Goal: Task Accomplishment & Management: Use online tool/utility

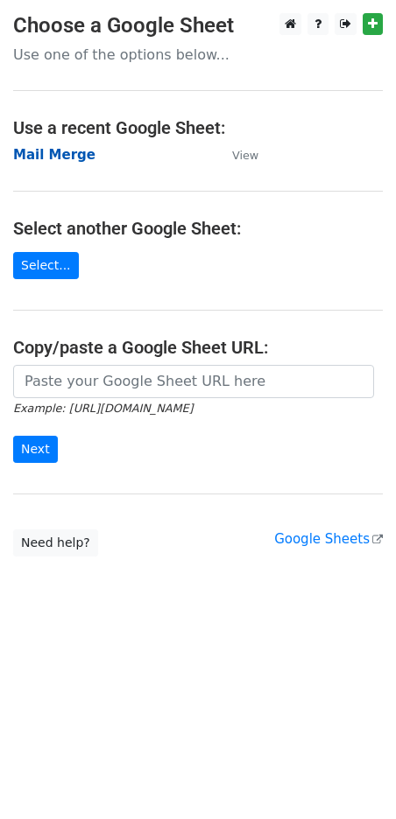
click at [58, 159] on strong "Mail Merge" at bounding box center [54, 155] width 82 height 16
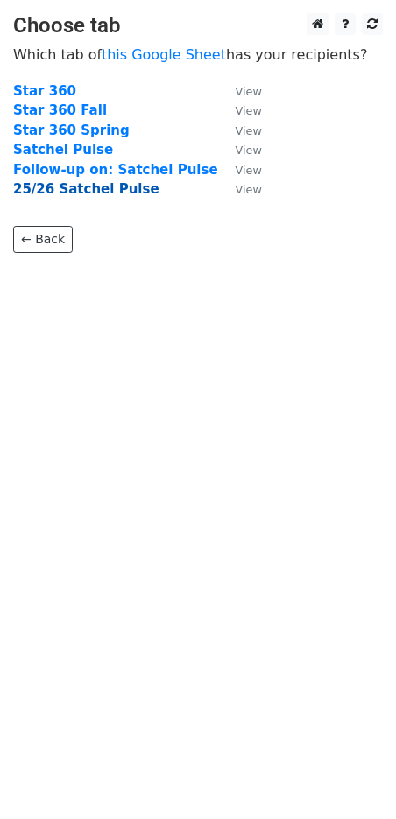
click at [109, 191] on strong "25/26 Satchel Pulse" at bounding box center [86, 189] width 146 height 16
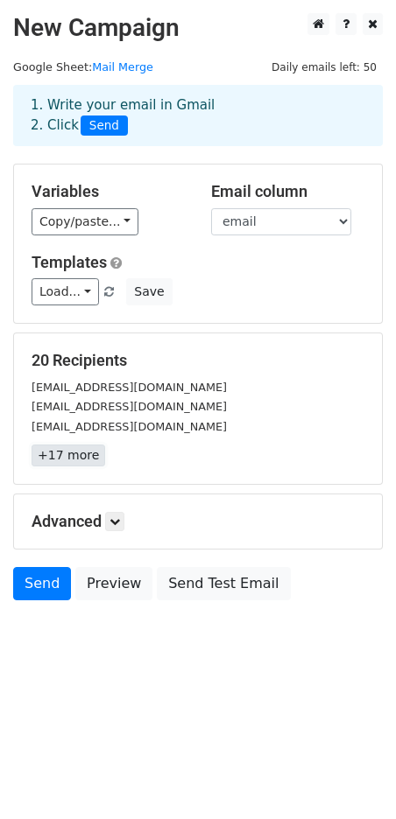
click at [61, 453] on link "+17 more" at bounding box center [69, 456] width 74 height 22
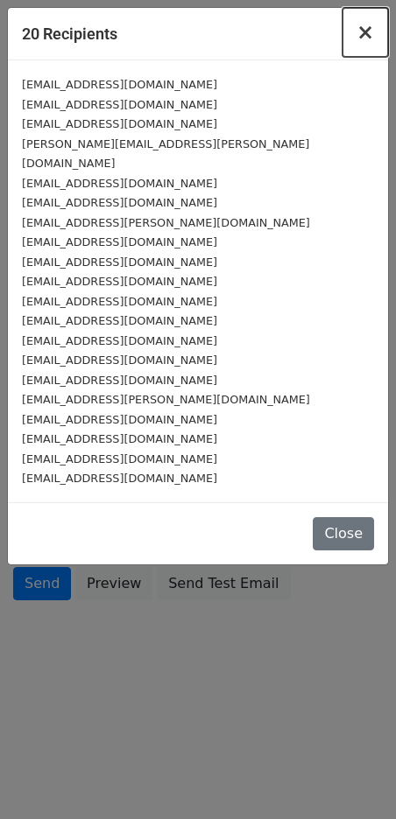
click at [367, 29] on span "×" at bounding box center [365, 32] width 18 height 25
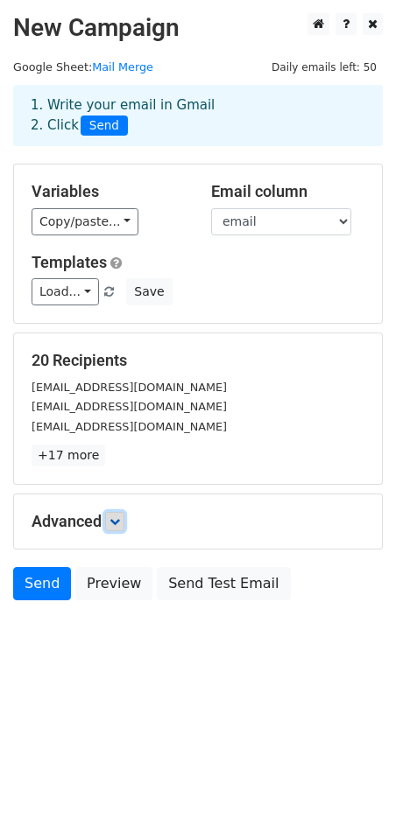
click at [118, 520] on icon at bounding box center [114, 521] width 11 height 11
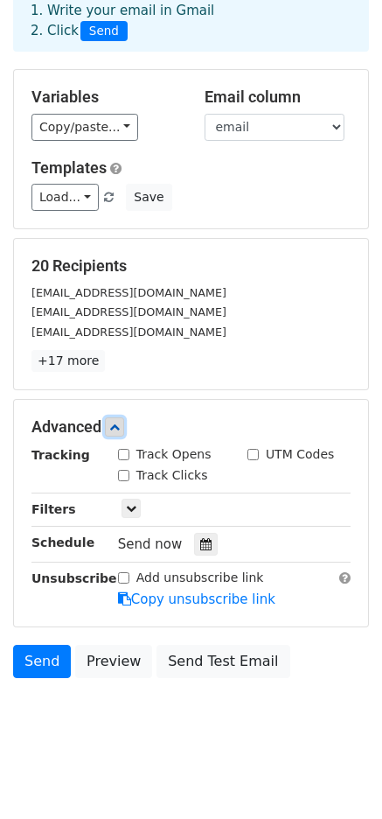
scroll to position [102, 0]
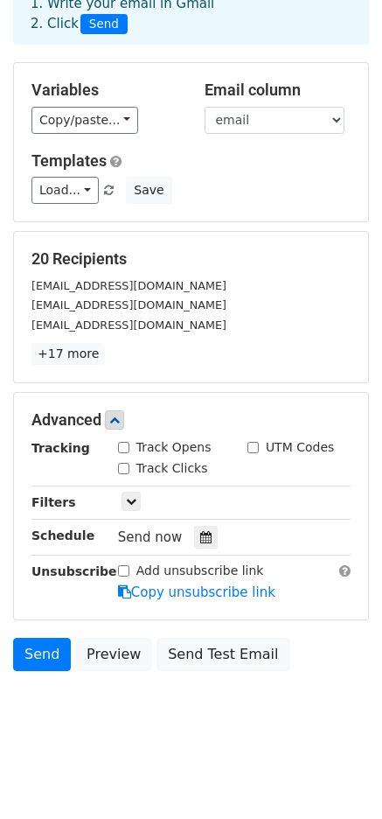
click at [123, 451] on input "Track Opens" at bounding box center [123, 447] width 11 height 11
checkbox input "true"
click at [265, 352] on p "+17 more" at bounding box center [191, 354] width 319 height 22
click at [120, 418] on icon at bounding box center [114, 420] width 11 height 11
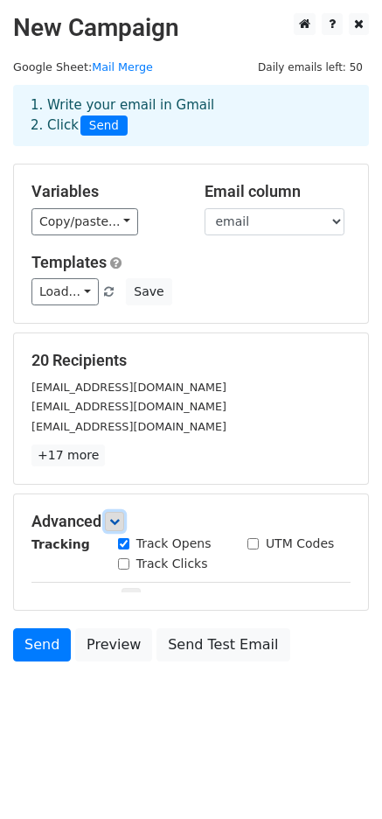
scroll to position [0, 0]
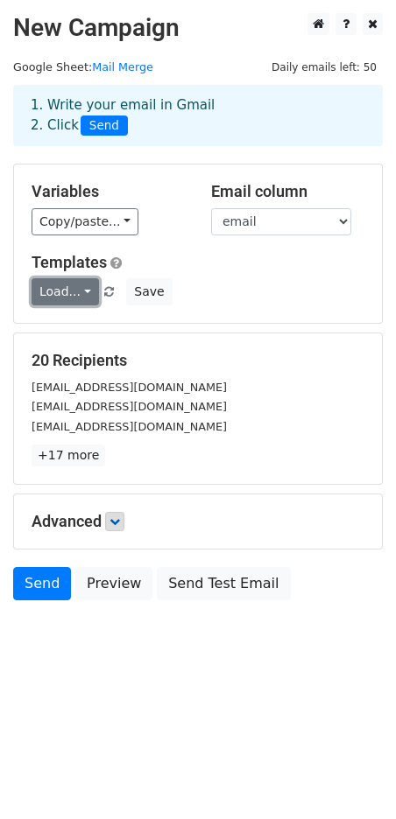
click at [83, 291] on link "Load..." at bounding box center [65, 291] width 67 height 27
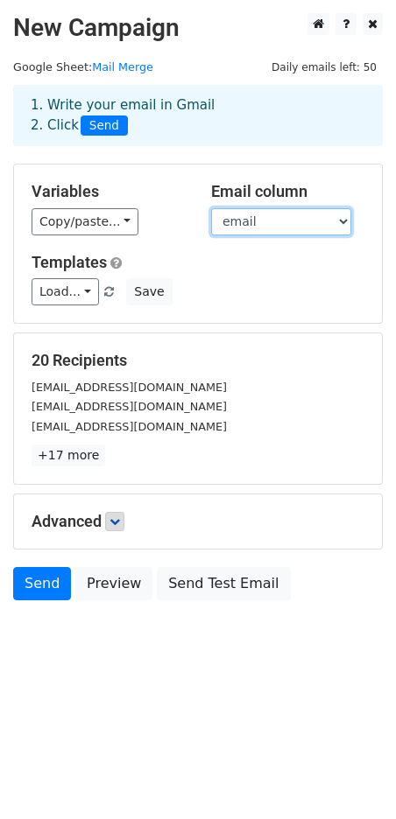
click at [340, 220] on select "student last name ID email" at bounding box center [281, 221] width 140 height 27
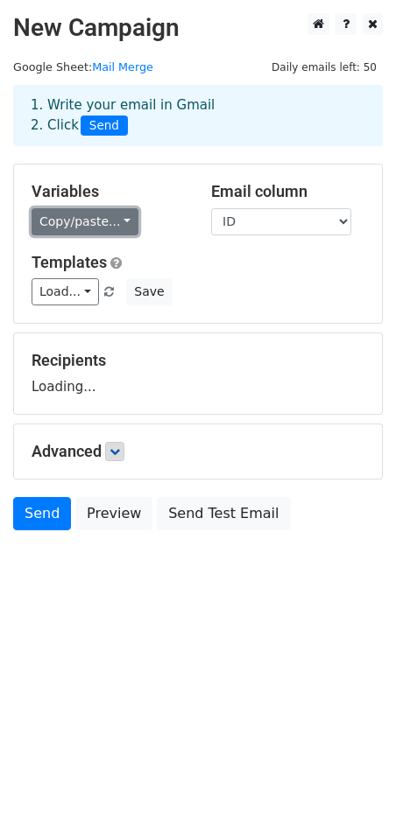
click at [117, 221] on link "Copy/paste..." at bounding box center [85, 221] width 107 height 27
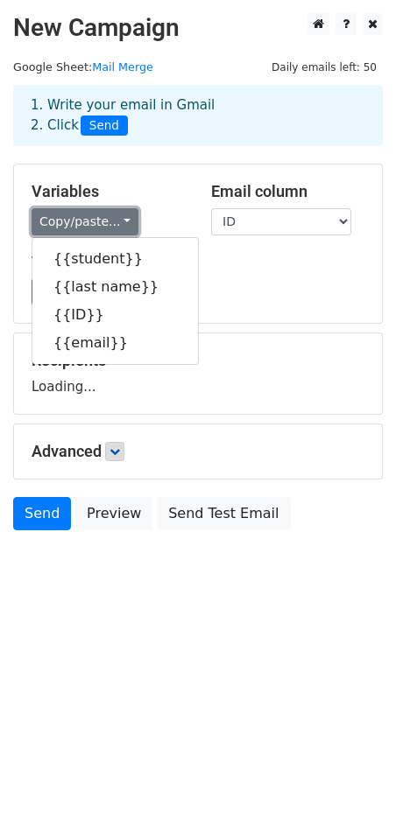
click at [117, 221] on link "Copy/paste..." at bounding box center [85, 221] width 107 height 27
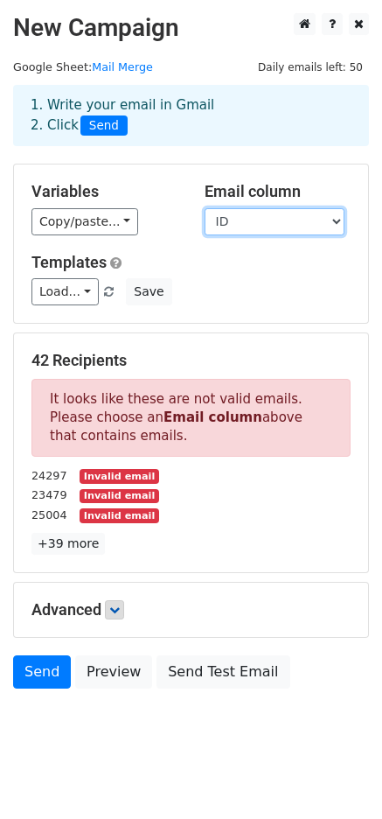
click at [334, 221] on select "student last name ID email" at bounding box center [275, 221] width 140 height 27
select select "email"
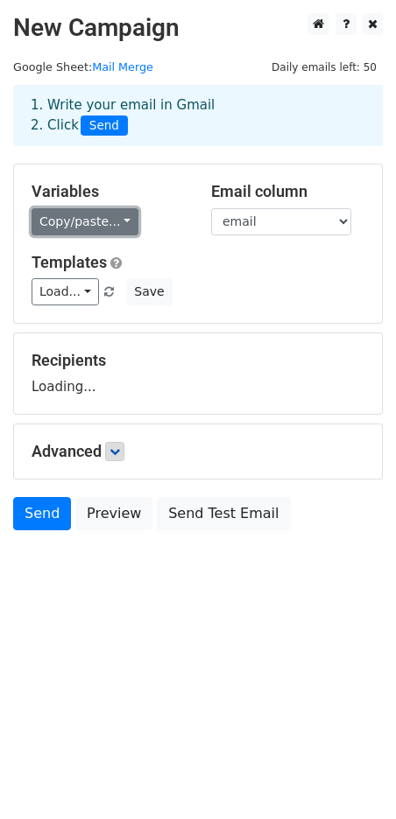
click at [118, 222] on link "Copy/paste..." at bounding box center [85, 221] width 107 height 27
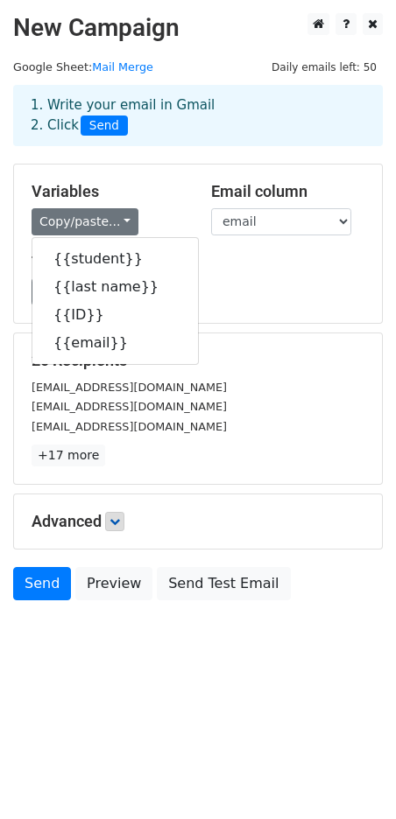
click at [155, 209] on div "Copy/paste... {{student}} {{last name}} {{ID}} {{email}}" at bounding box center [108, 221] width 153 height 27
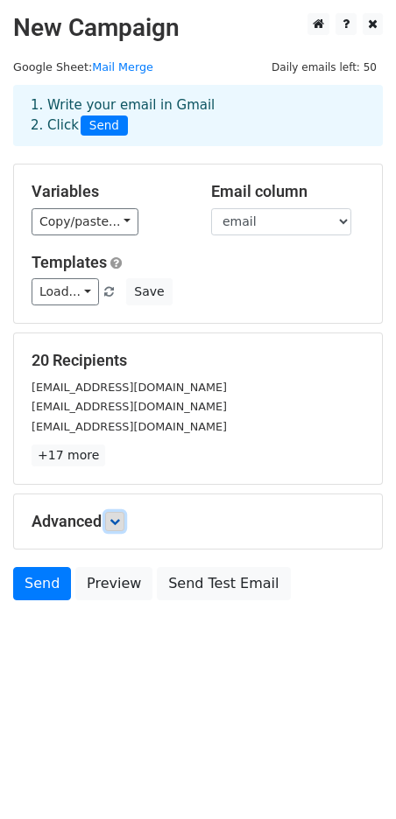
click at [116, 517] on icon at bounding box center [114, 521] width 11 height 11
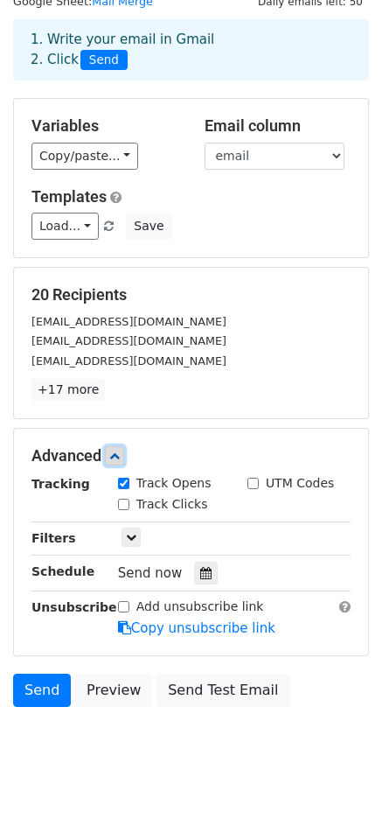
scroll to position [102, 0]
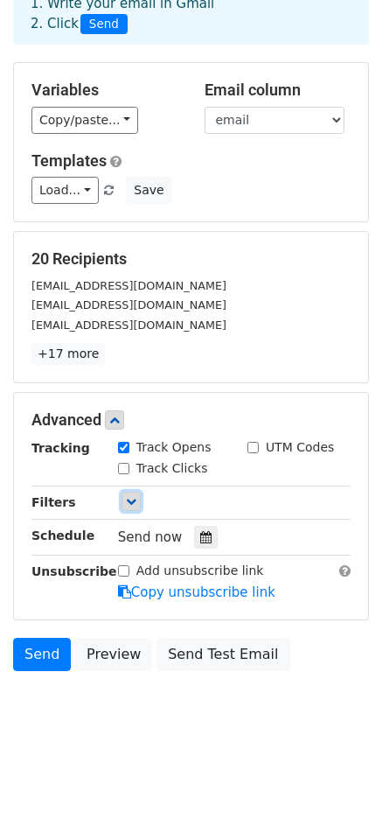
click at [135, 502] on icon at bounding box center [131, 501] width 11 height 11
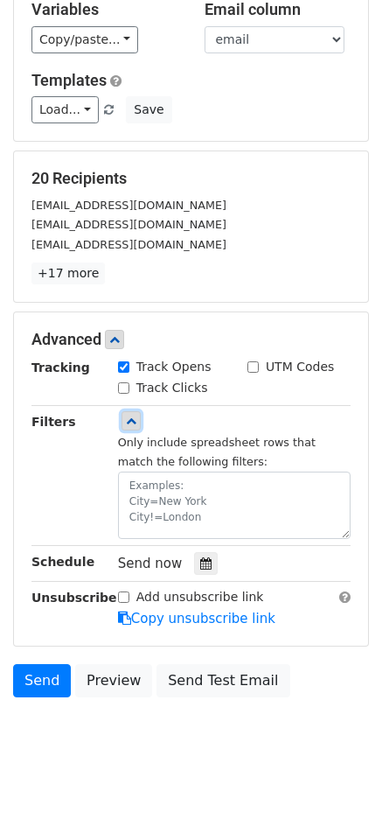
scroll to position [202, 0]
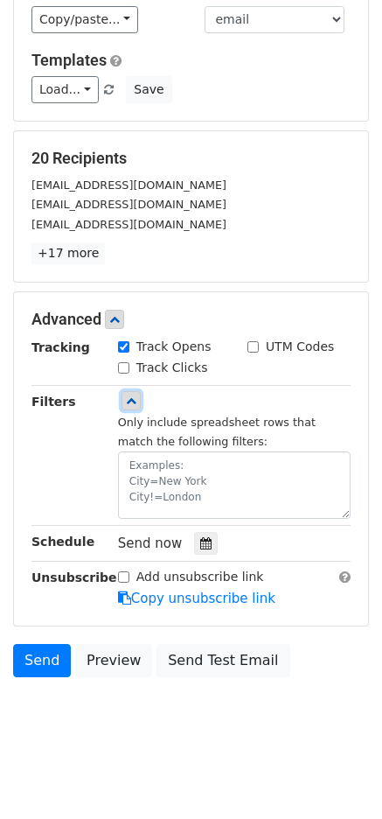
click at [132, 397] on icon at bounding box center [131, 401] width 11 height 11
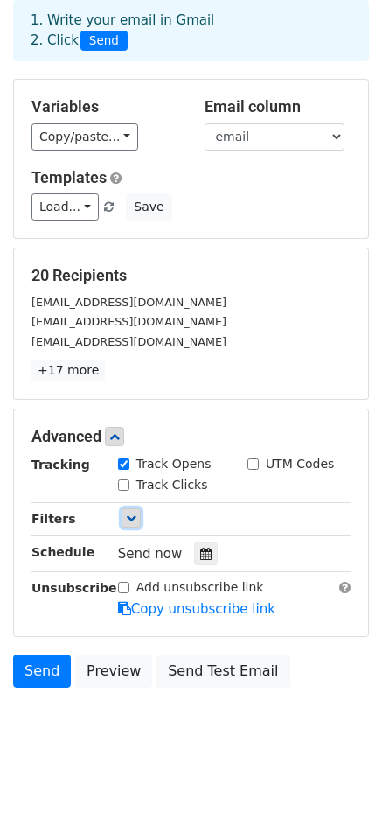
scroll to position [102, 0]
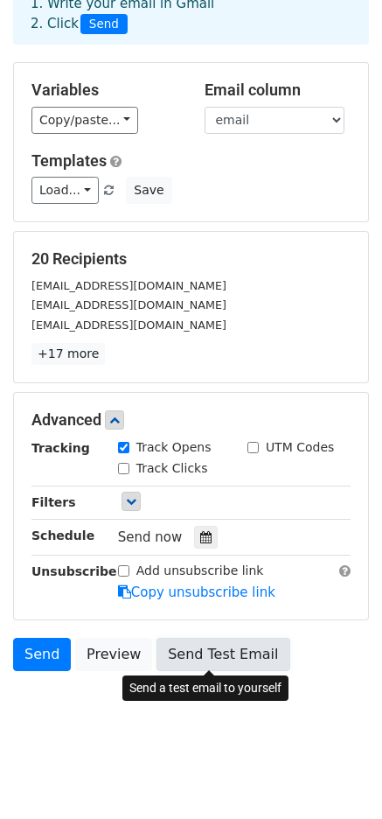
click at [209, 658] on link "Send Test Email" at bounding box center [223, 654] width 133 height 33
click at [181, 657] on link "Send Test Email" at bounding box center [223, 654] width 133 height 33
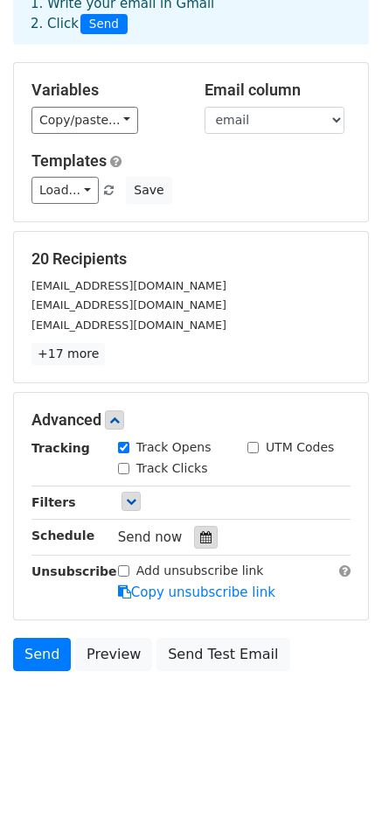
click at [200, 535] on icon at bounding box center [205, 537] width 11 height 12
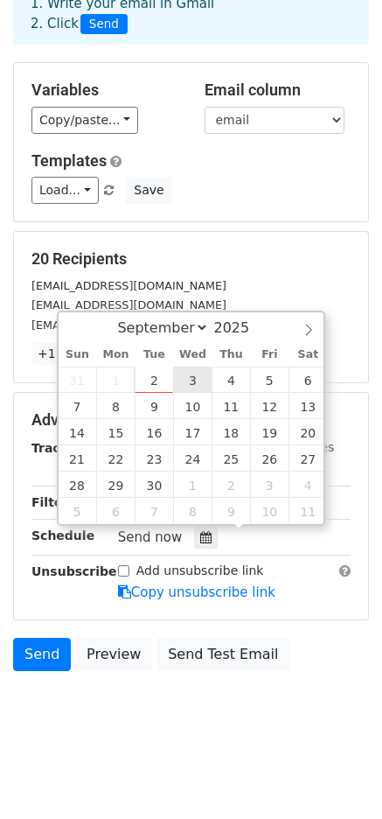
type input "2025-09-03 12:00"
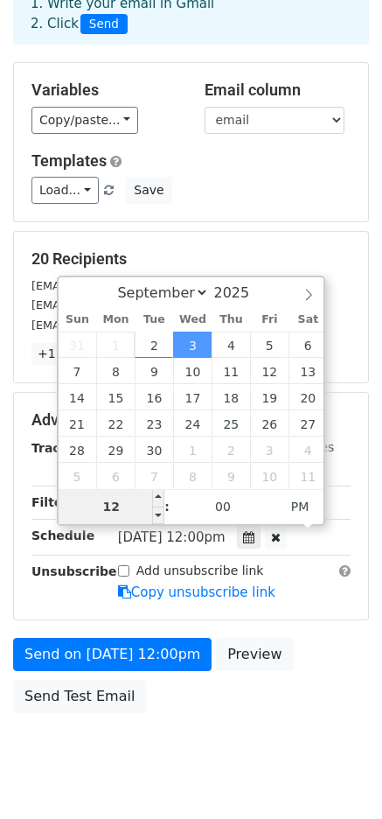
type input "8"
type input "2025-09-03 08:00"
click at [294, 500] on span "PM" at bounding box center [301, 506] width 48 height 35
type input "08"
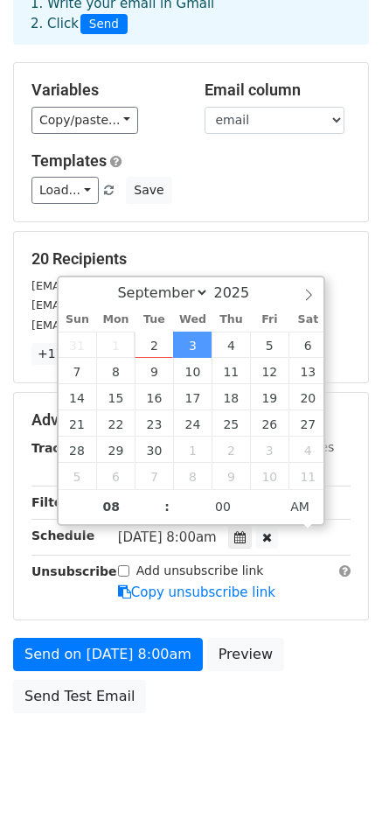
click at [301, 534] on div "Wed, Sep 3, 8:00am 2025-09-03 08:00" at bounding box center [221, 538] width 206 height 24
click at [333, 532] on div "Wed, Sep 3, 8:00am 2025-09-03 08:00" at bounding box center [234, 538] width 259 height 24
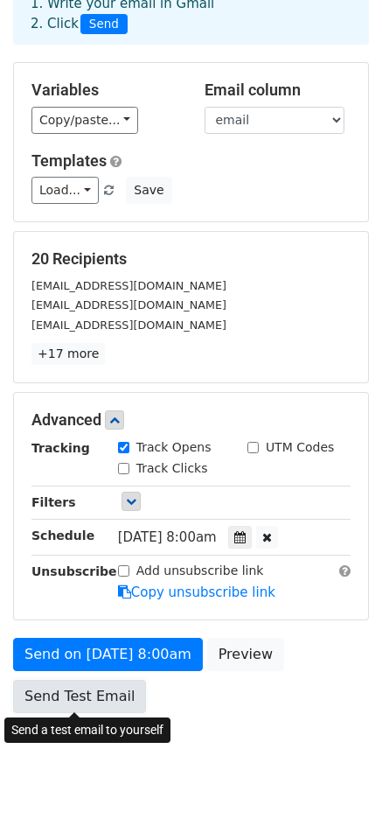
click at [87, 695] on link "Send Test Email" at bounding box center [79, 696] width 133 height 33
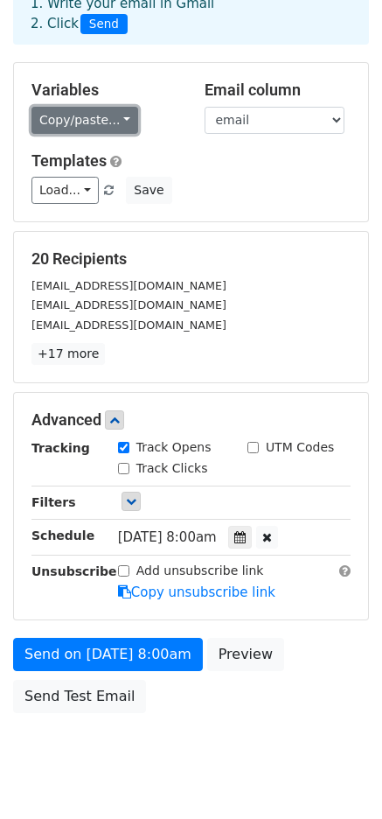
click at [117, 121] on link "Copy/paste..." at bounding box center [85, 120] width 107 height 27
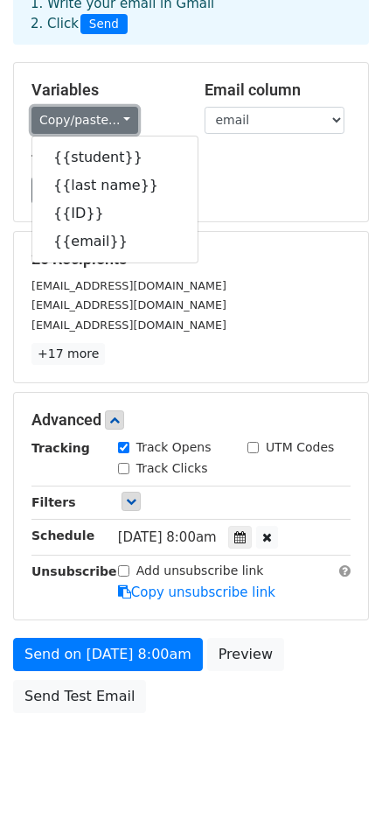
click at [117, 121] on link "Copy/paste..." at bounding box center [85, 120] width 107 height 27
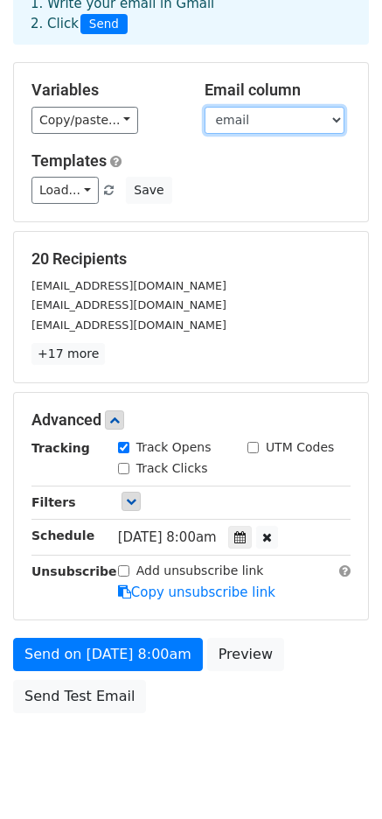
click at [284, 124] on select "student last name ID email" at bounding box center [275, 120] width 140 height 27
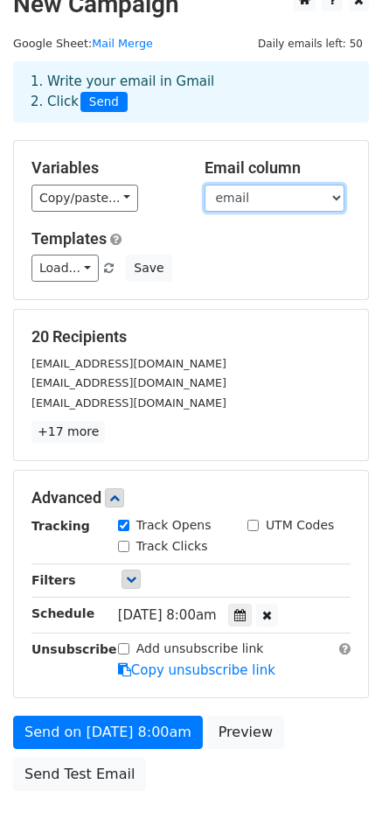
scroll to position [0, 0]
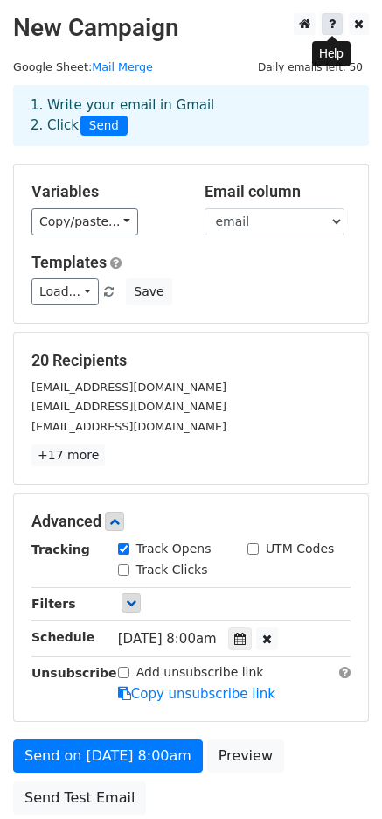
click at [332, 28] on icon at bounding box center [332, 24] width 7 height 12
click at [246, 642] on icon at bounding box center [240, 639] width 11 height 12
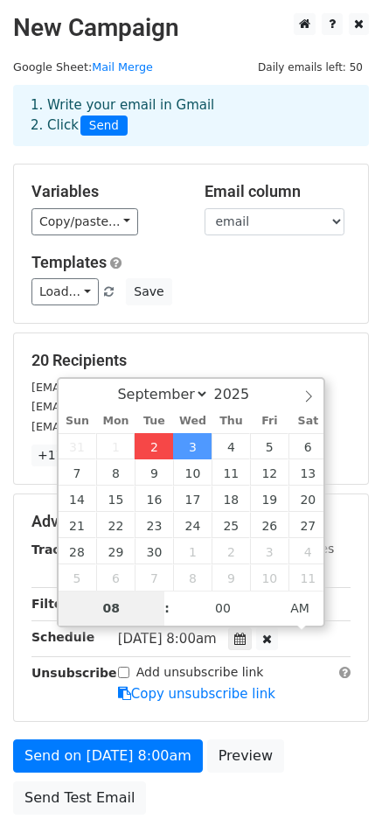
type input "2025-09-02 16:30"
type input "04"
type input "30"
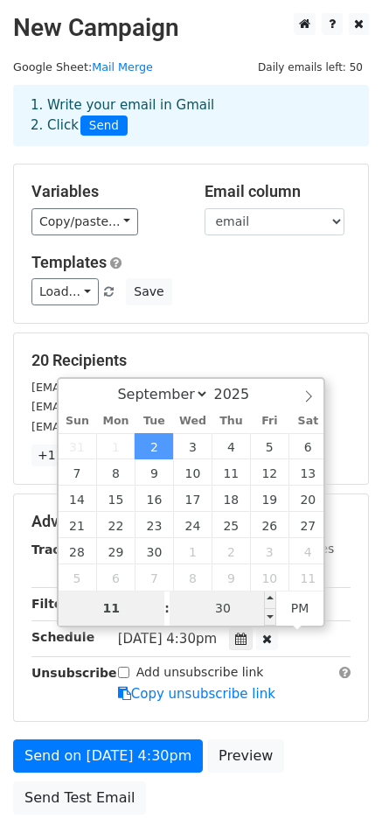
type input "11"
type input "2025-09-02 23:30"
click at [216, 614] on input "30" at bounding box center [223, 608] width 107 height 35
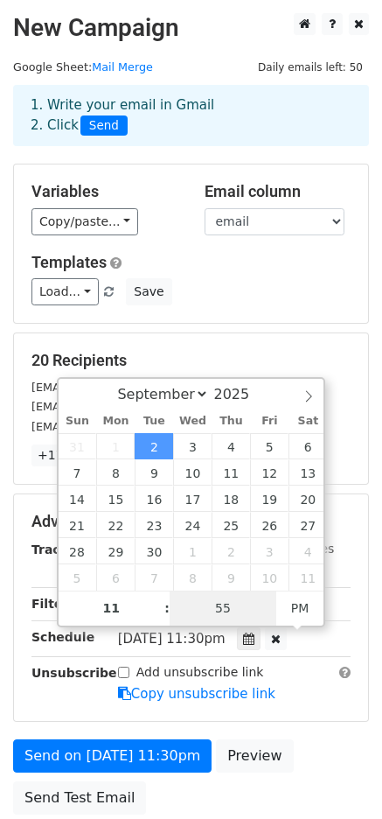
type input "55"
type input "2025-09-02 23:55"
click at [319, 642] on div "Tue, Sep 2, 11:30pm 2025-09-02 23:55" at bounding box center [221, 640] width 206 height 24
click at [312, 679] on div "Add unsubscribe link Copy unsubscribe link" at bounding box center [234, 683] width 259 height 40
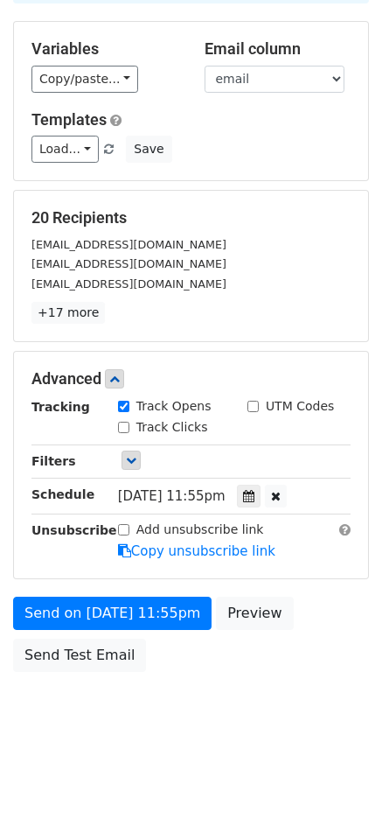
scroll to position [144, 0]
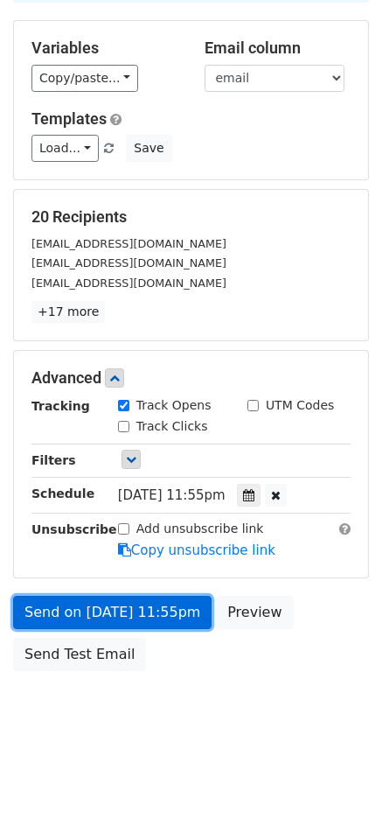
click at [124, 613] on link "Send on Sep 2 at 11:55pm" at bounding box center [112, 612] width 199 height 33
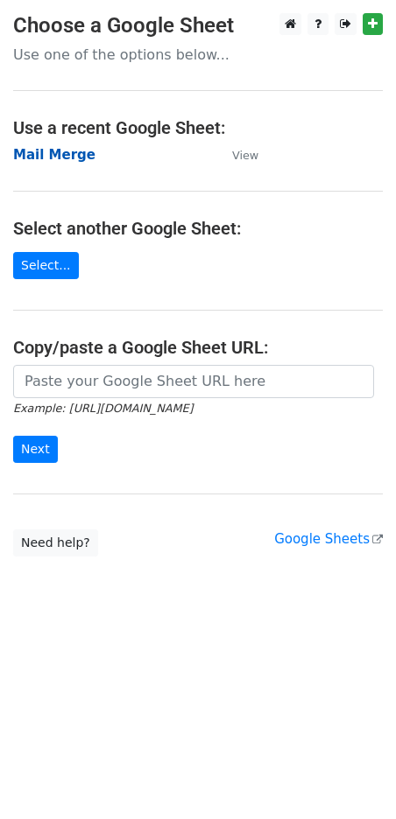
click at [60, 152] on strong "Mail Merge" at bounding box center [54, 155] width 82 height 16
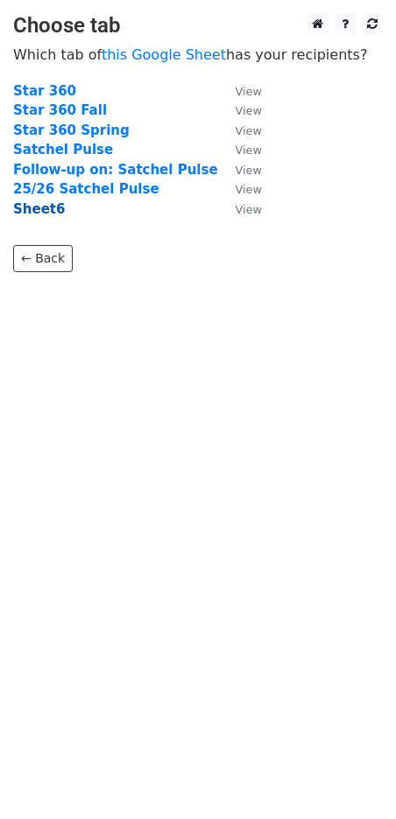
click at [38, 209] on strong "Sheet6" at bounding box center [39, 209] width 52 height 16
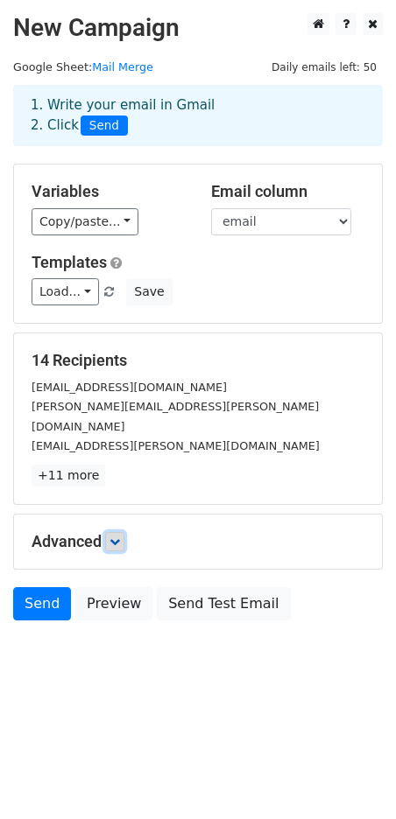
click at [115, 537] on icon at bounding box center [114, 542] width 11 height 11
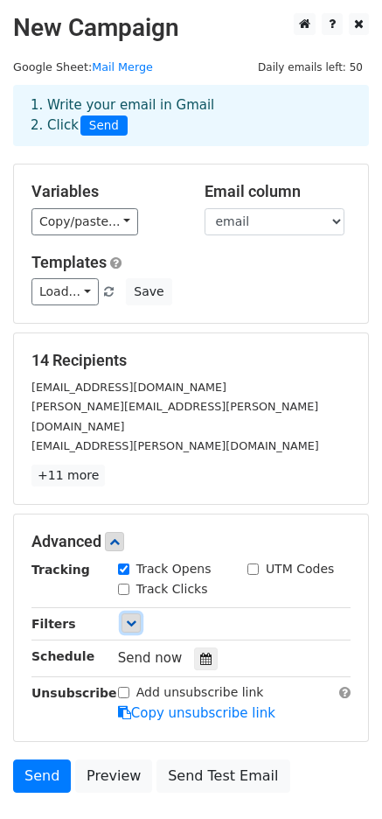
click at [127, 618] on icon at bounding box center [131, 623] width 11 height 11
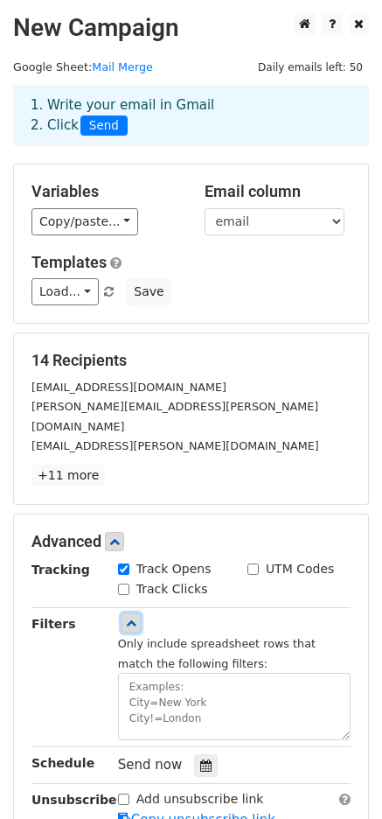
click at [127, 618] on icon at bounding box center [131, 623] width 11 height 11
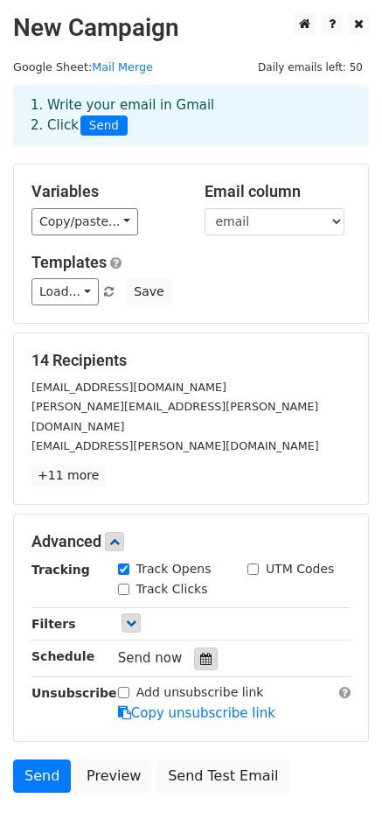
click at [200, 653] on icon at bounding box center [205, 659] width 11 height 12
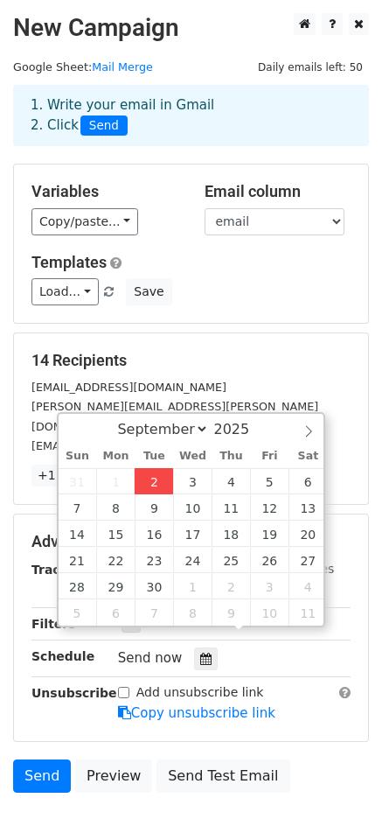
type input "2025-09-02 16:50"
type input "04"
type input "50"
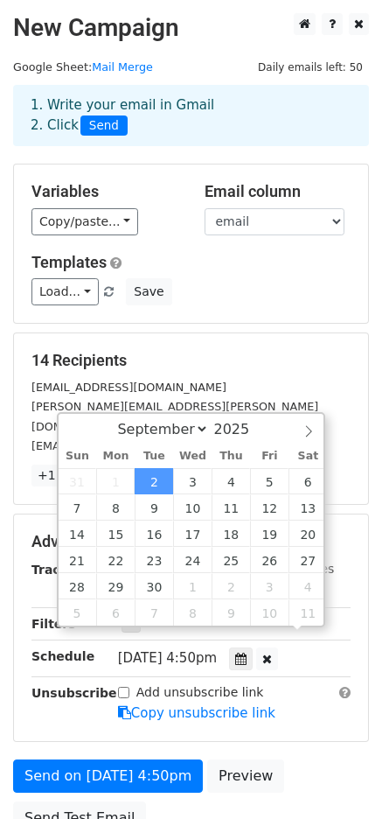
scroll to position [1, 0]
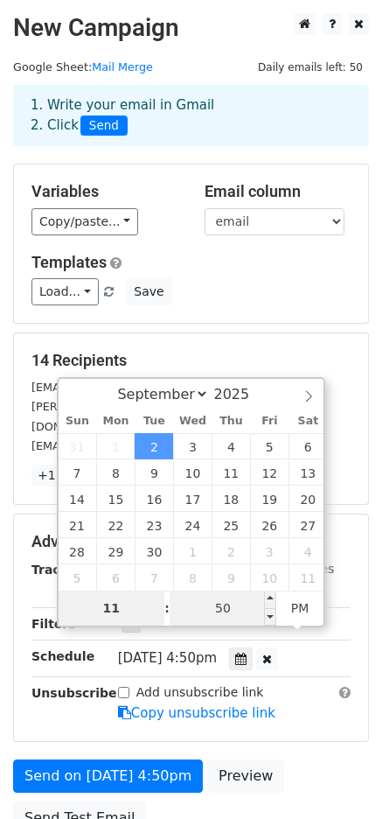
type input "11"
type input "2025-09-02 23:50"
click at [230, 610] on input "50" at bounding box center [223, 608] width 107 height 35
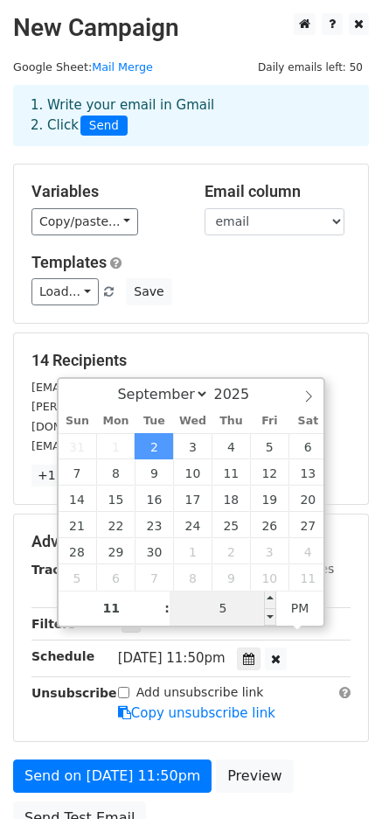
type input "57"
type input "2025-09-02 23:57"
click at [324, 647] on div "Tue, Sep 2, 11:50pm 2025-09-02 23:57" at bounding box center [234, 659] width 259 height 24
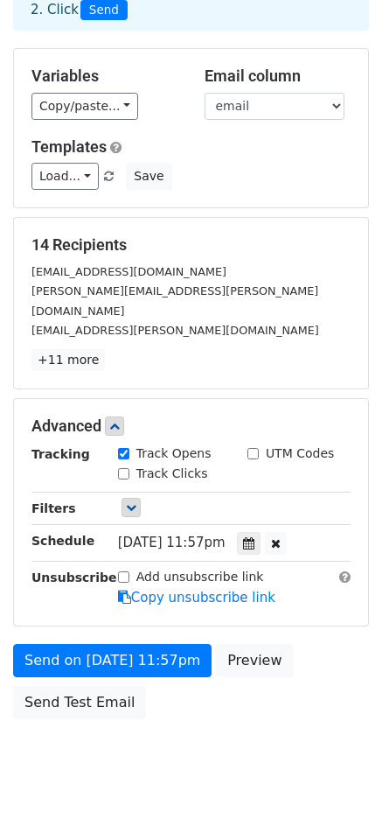
scroll to position [121, 0]
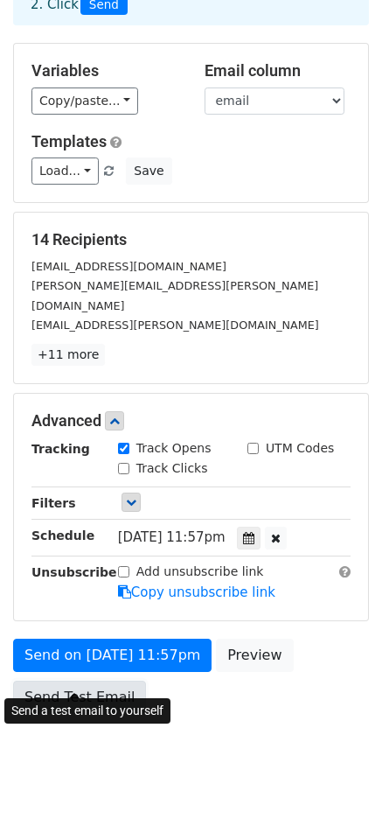
click at [82, 681] on link "Send Test Email" at bounding box center [79, 697] width 133 height 33
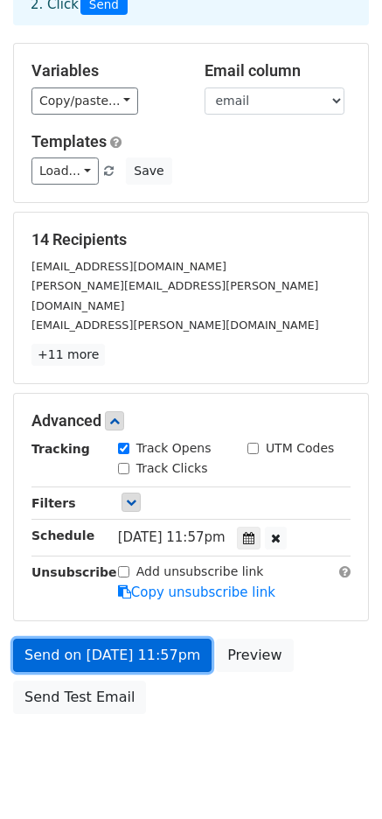
click at [138, 639] on link "Send on Sep 2 at 11:57pm" at bounding box center [112, 655] width 199 height 33
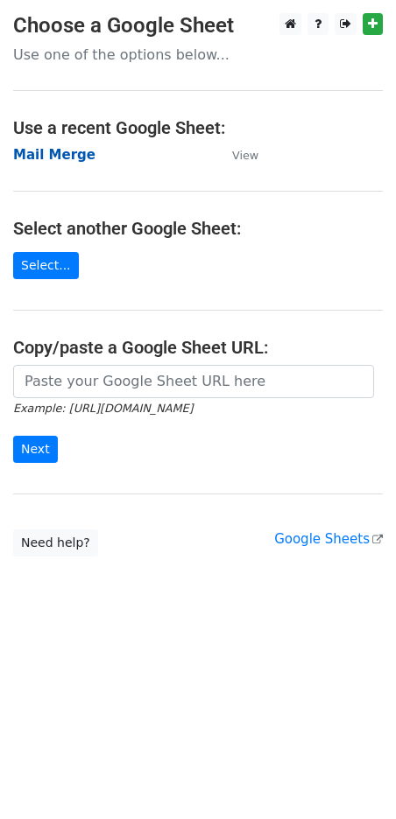
click at [67, 158] on strong "Mail Merge" at bounding box center [54, 155] width 82 height 16
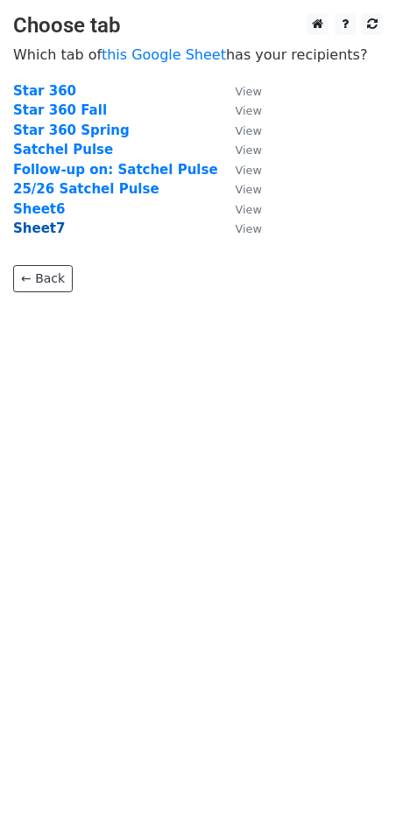
click at [38, 226] on strong "Sheet7" at bounding box center [39, 229] width 52 height 16
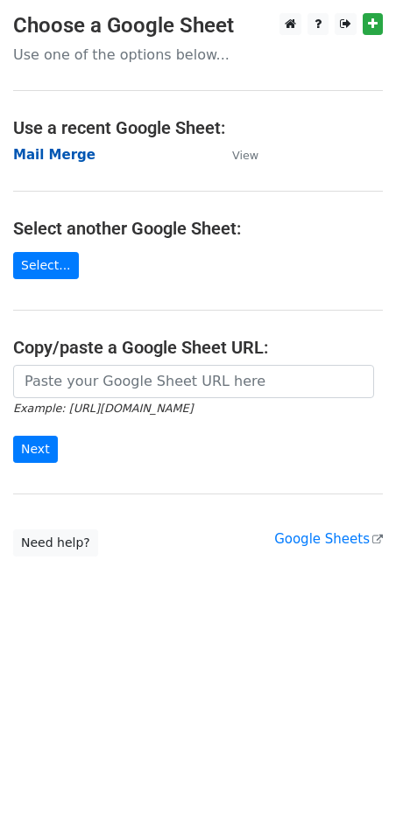
click at [55, 158] on strong "Mail Merge" at bounding box center [54, 155] width 82 height 16
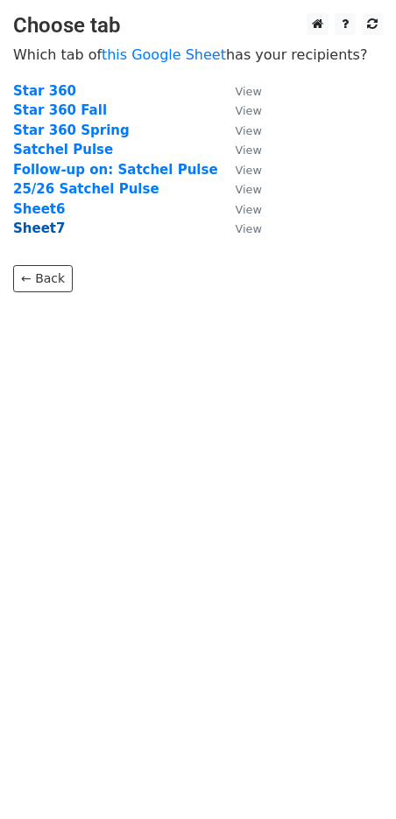
click at [32, 228] on strong "Sheet7" at bounding box center [39, 229] width 52 height 16
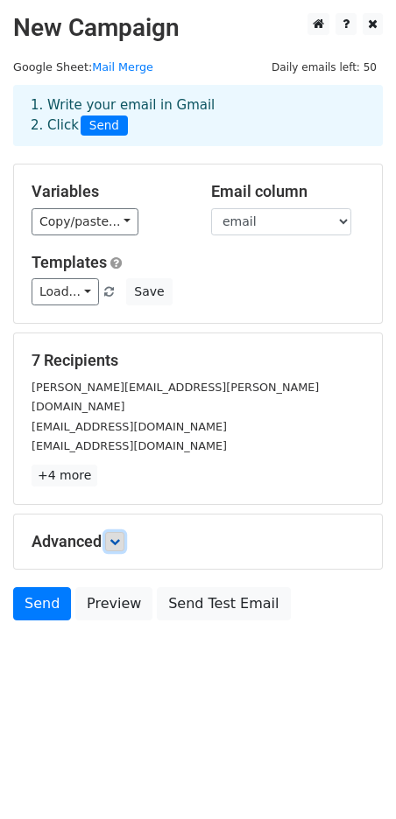
click at [119, 537] on icon at bounding box center [114, 542] width 11 height 11
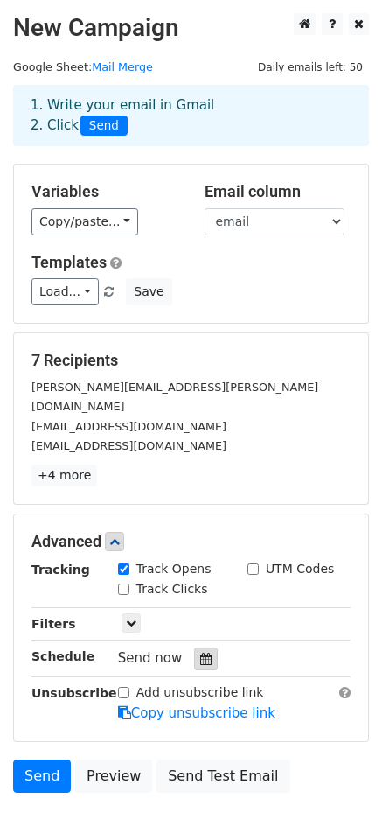
click at [200, 653] on icon at bounding box center [205, 659] width 11 height 12
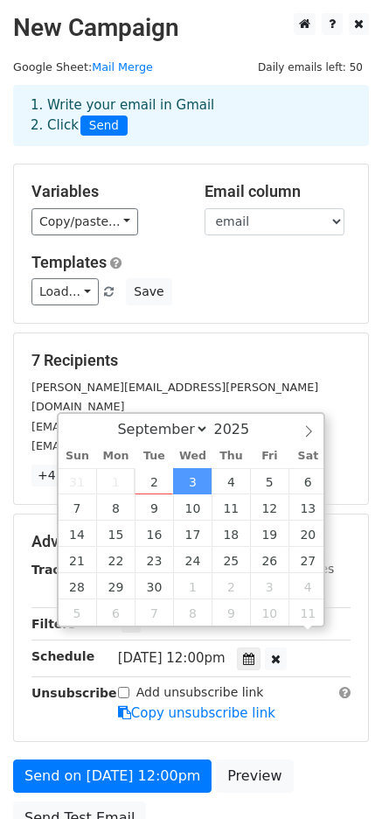
scroll to position [1, 0]
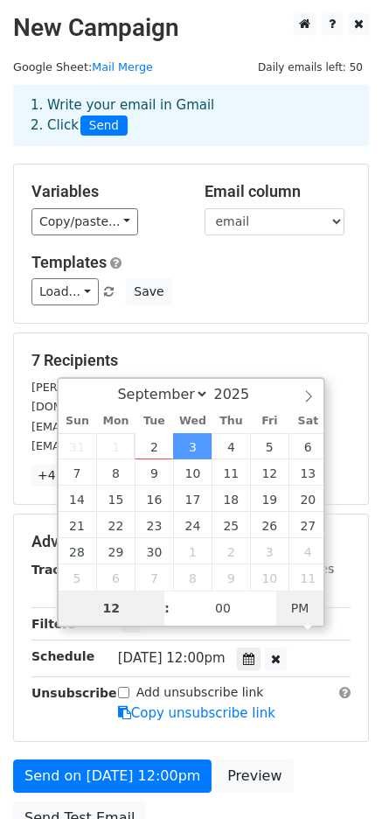
type input "2025-09-03 00:00"
click at [296, 609] on span "AM" at bounding box center [301, 608] width 48 height 35
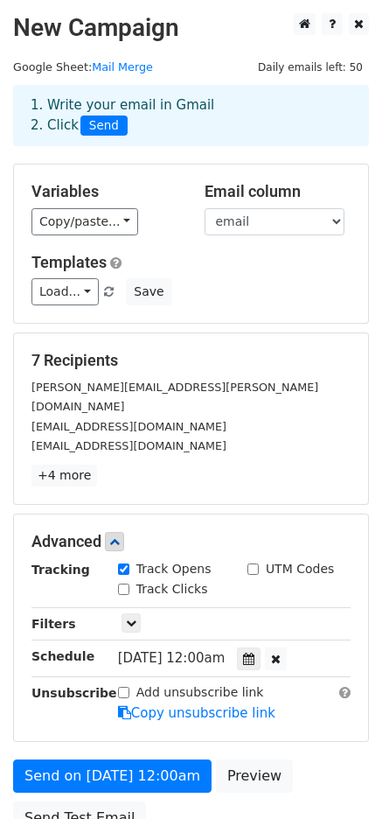
click at [303, 347] on div "7 Recipients cindy.gabe@yahoo.com mnjara@cpp.edu loveaussies@gmail.com +4 more …" at bounding box center [191, 418] width 354 height 171
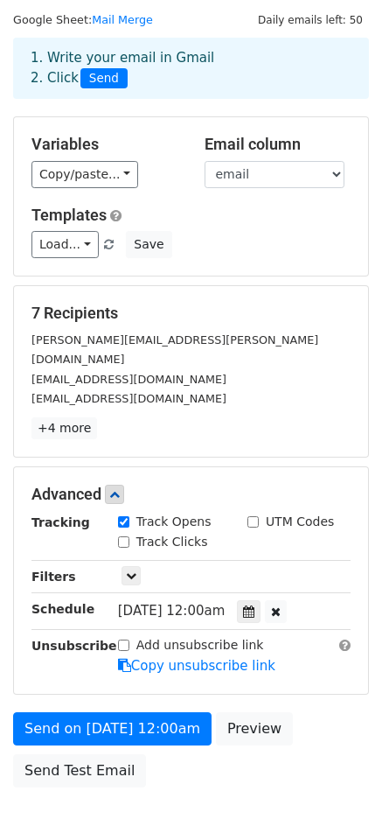
scroll to position [45, 0]
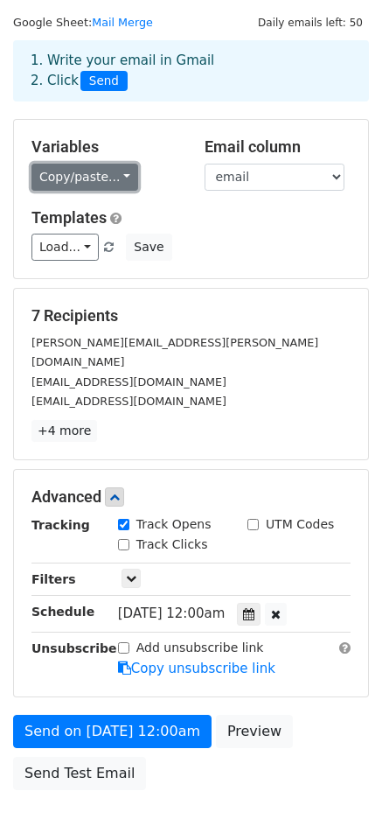
click at [122, 176] on link "Copy/paste..." at bounding box center [85, 177] width 107 height 27
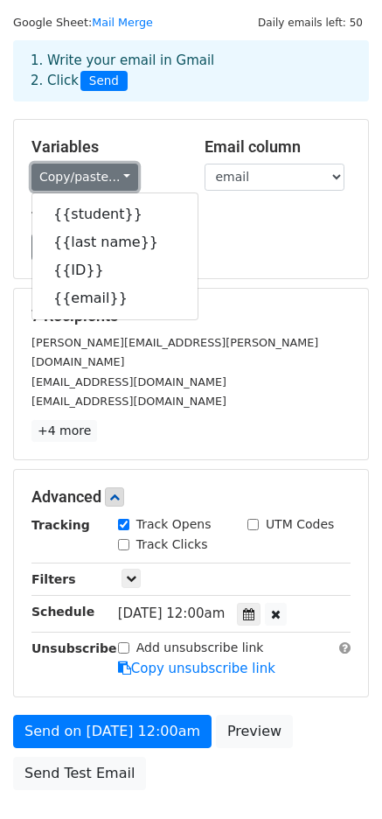
click at [122, 176] on link "Copy/paste..." at bounding box center [85, 177] width 107 height 27
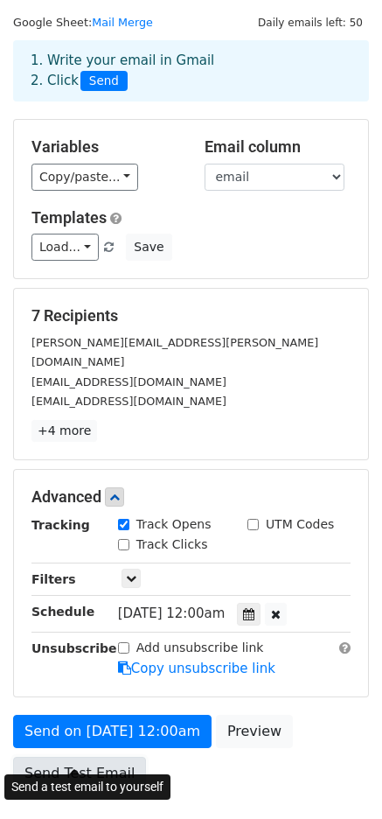
click at [81, 757] on link "Send Test Email" at bounding box center [79, 773] width 133 height 33
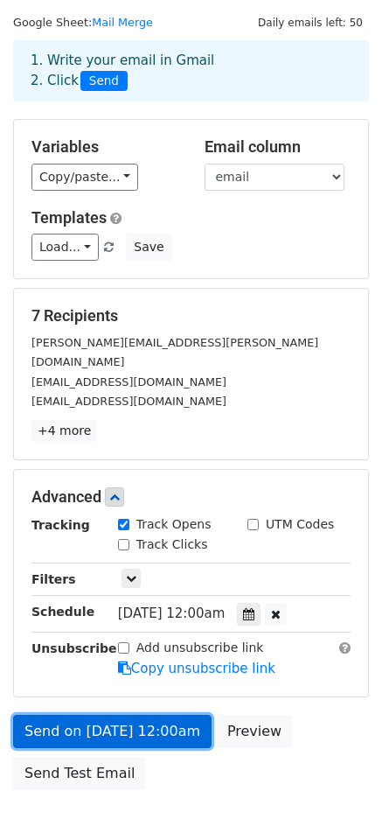
click at [130, 715] on link "Send on Sep 3 at 12:00am" at bounding box center [112, 731] width 199 height 33
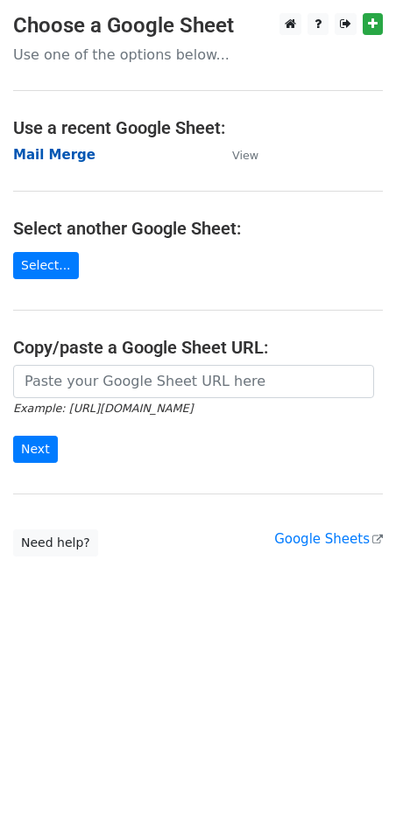
click at [48, 148] on strong "Mail Merge" at bounding box center [54, 155] width 82 height 16
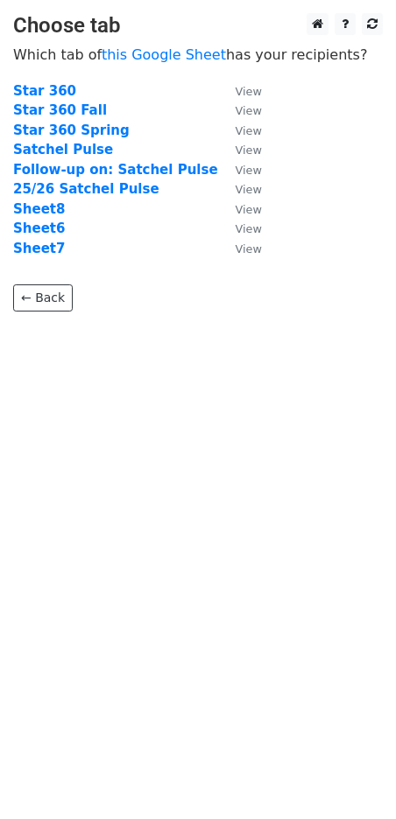
click at [42, 200] on td "Sheet8" at bounding box center [115, 210] width 205 height 20
click at [41, 209] on strong "Sheet8" at bounding box center [39, 209] width 52 height 16
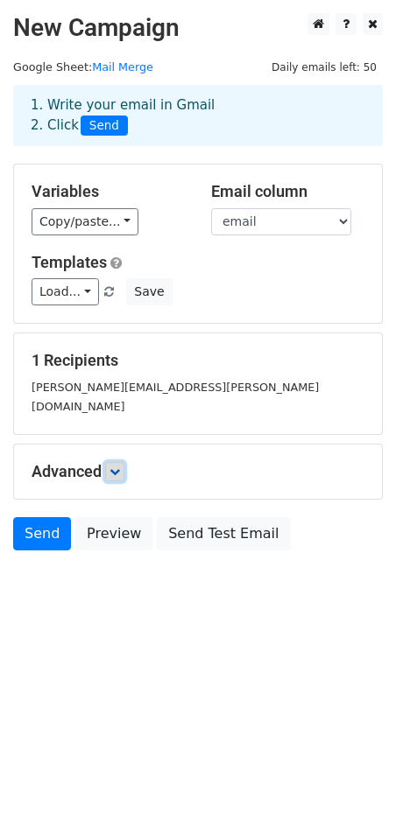
click at [113, 467] on icon at bounding box center [114, 472] width 11 height 11
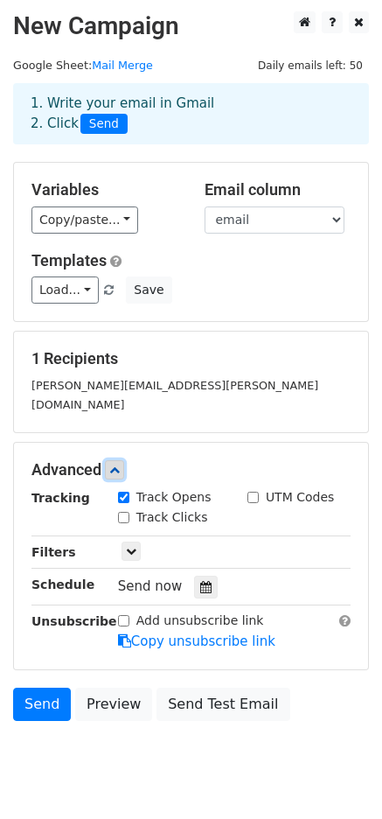
scroll to position [32, 0]
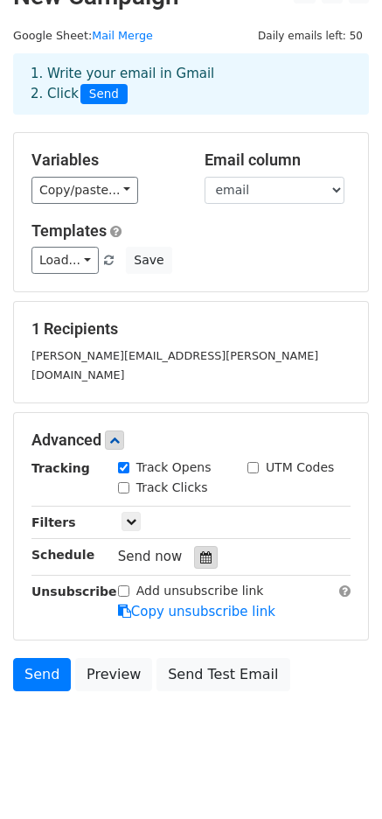
click at [202, 551] on icon at bounding box center [205, 557] width 11 height 12
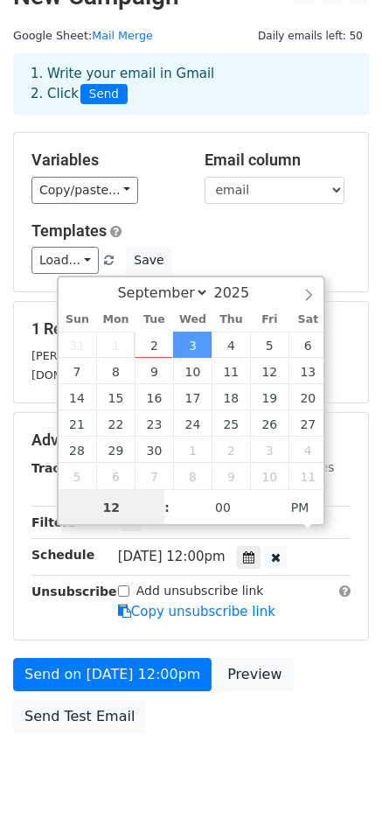
scroll to position [1, 0]
type input "2025-09-03 00:00"
click at [297, 507] on span "AM" at bounding box center [301, 506] width 48 height 35
click at [309, 254] on div "Load... No templates saved Save" at bounding box center [191, 260] width 346 height 27
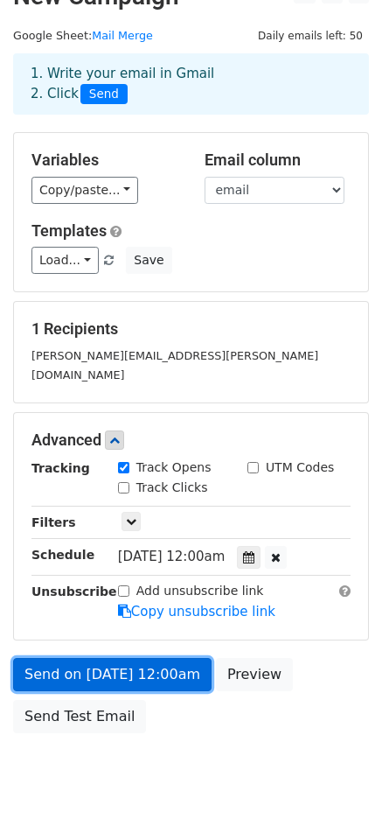
click at [138, 658] on link "Send on Sep 3 at 12:00am" at bounding box center [112, 674] width 199 height 33
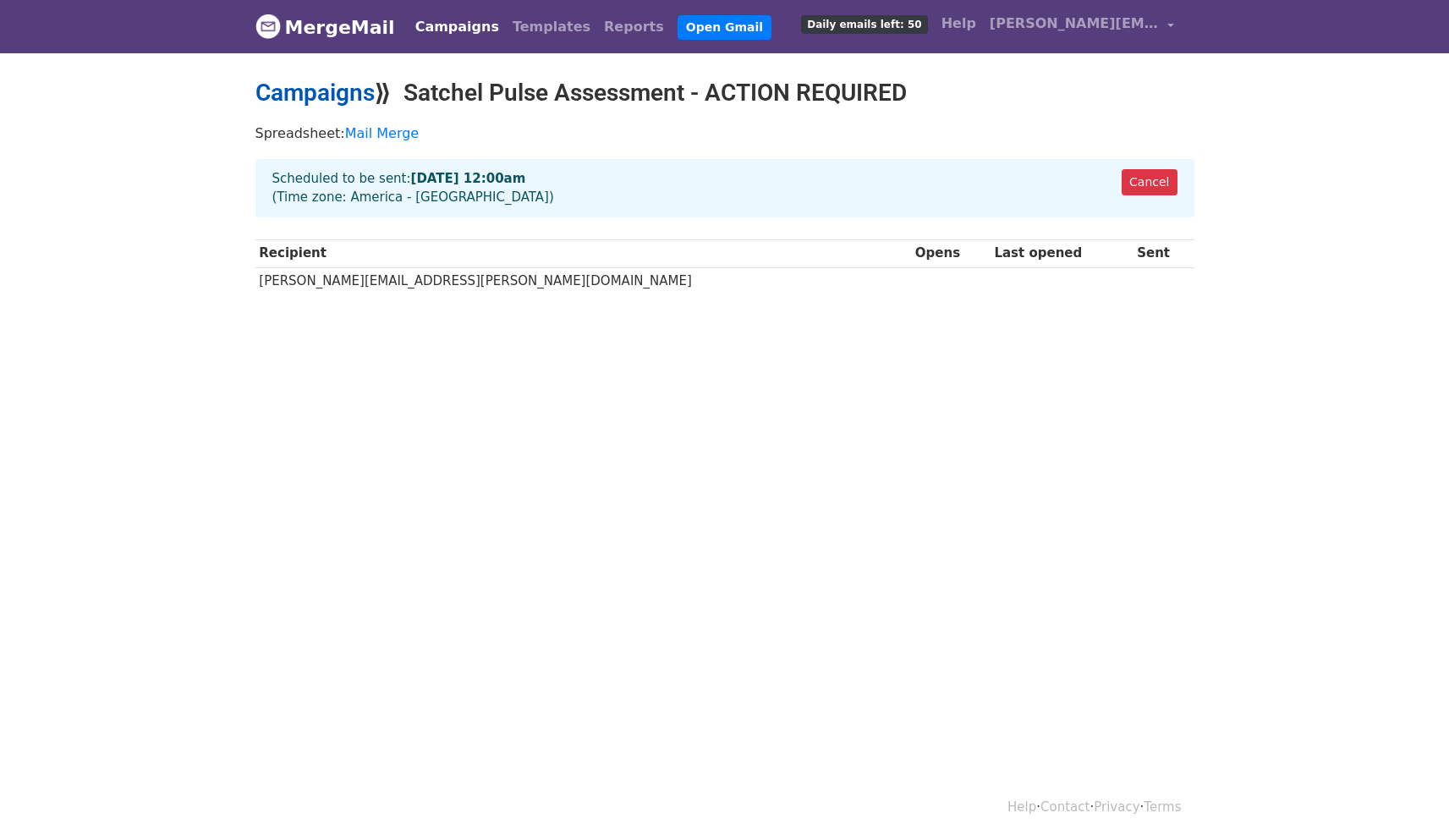
click at [308, 92] on link "Campaigns" at bounding box center [314, 92] width 119 height 28
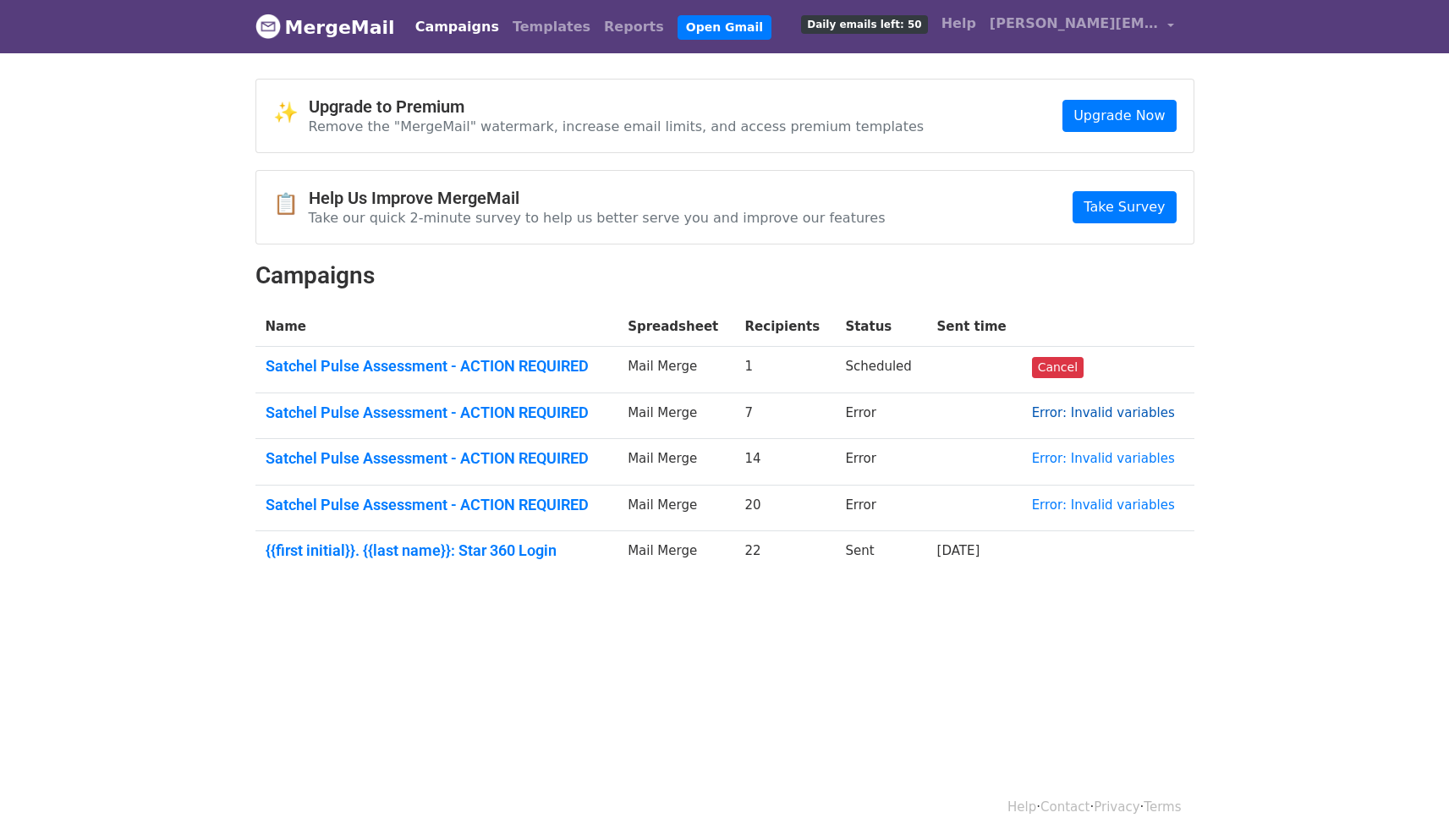
click at [1087, 411] on link "Error: Invalid variables" at bounding box center [1104, 413] width 143 height 15
